Goal: Information Seeking & Learning: Check status

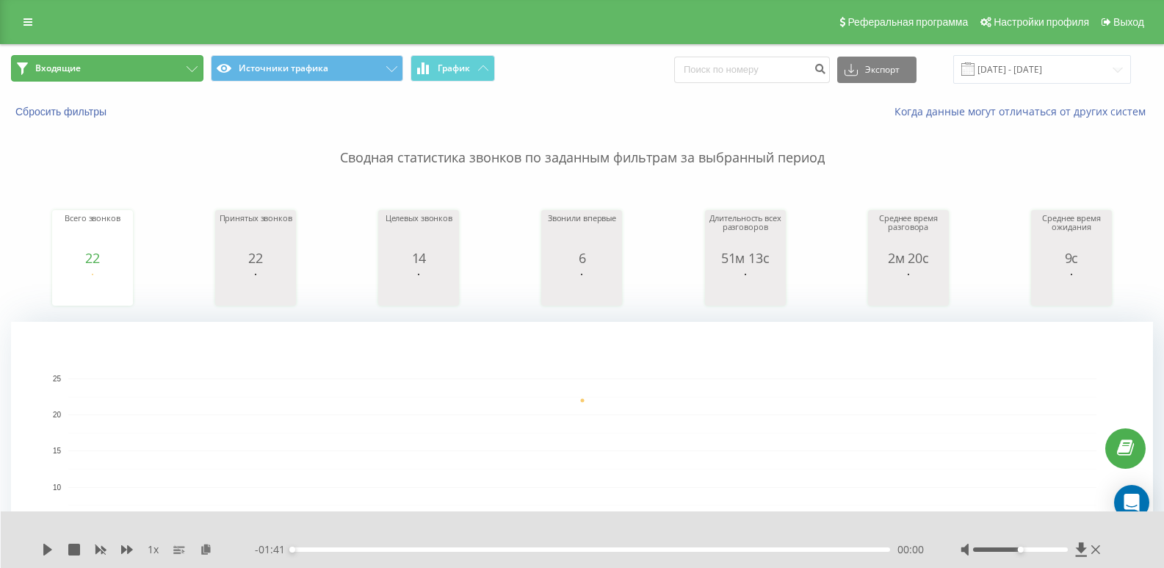
click at [132, 70] on button "Входящие" at bounding box center [107, 68] width 192 height 26
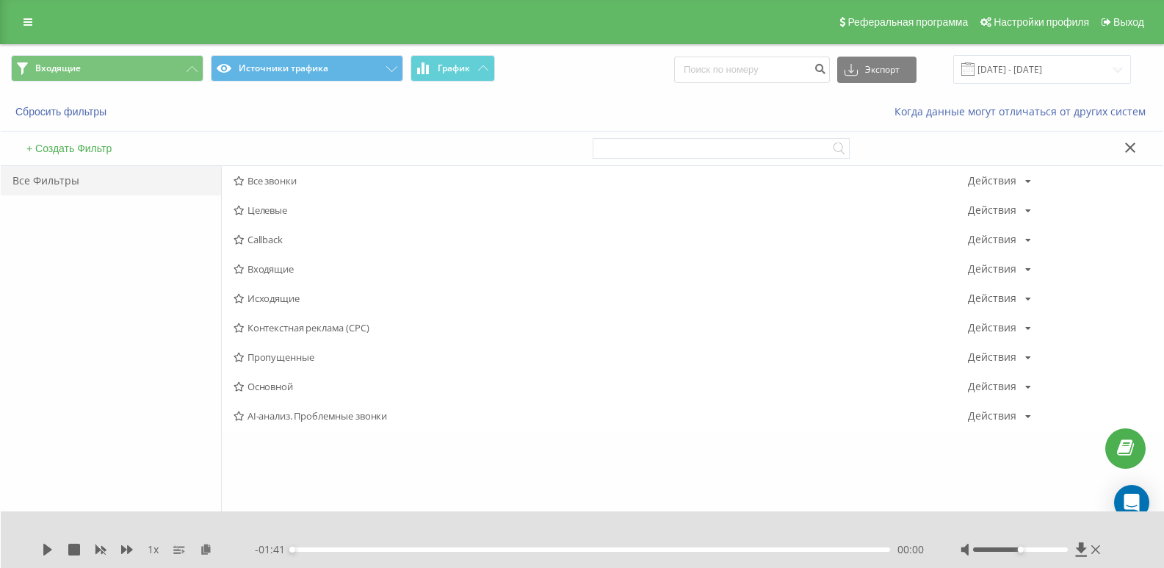
click at [247, 300] on span "Исходящие" at bounding box center [601, 298] width 735 height 10
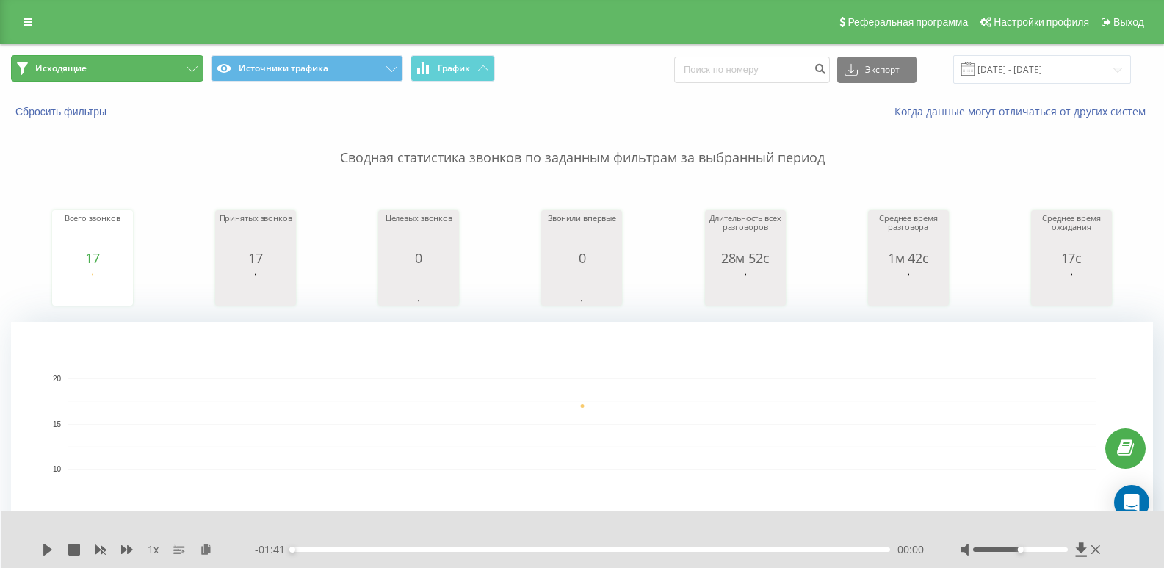
click at [152, 67] on button "Исходящие" at bounding box center [107, 68] width 192 height 26
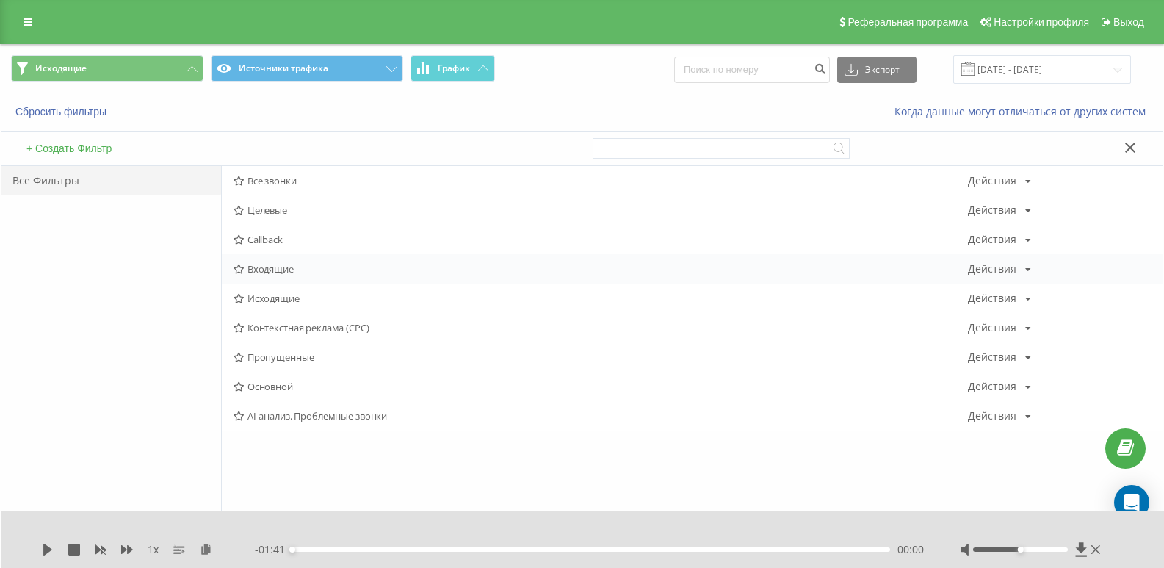
click at [251, 267] on span "Входящие" at bounding box center [601, 269] width 735 height 10
